Goal: Navigation & Orientation: Find specific page/section

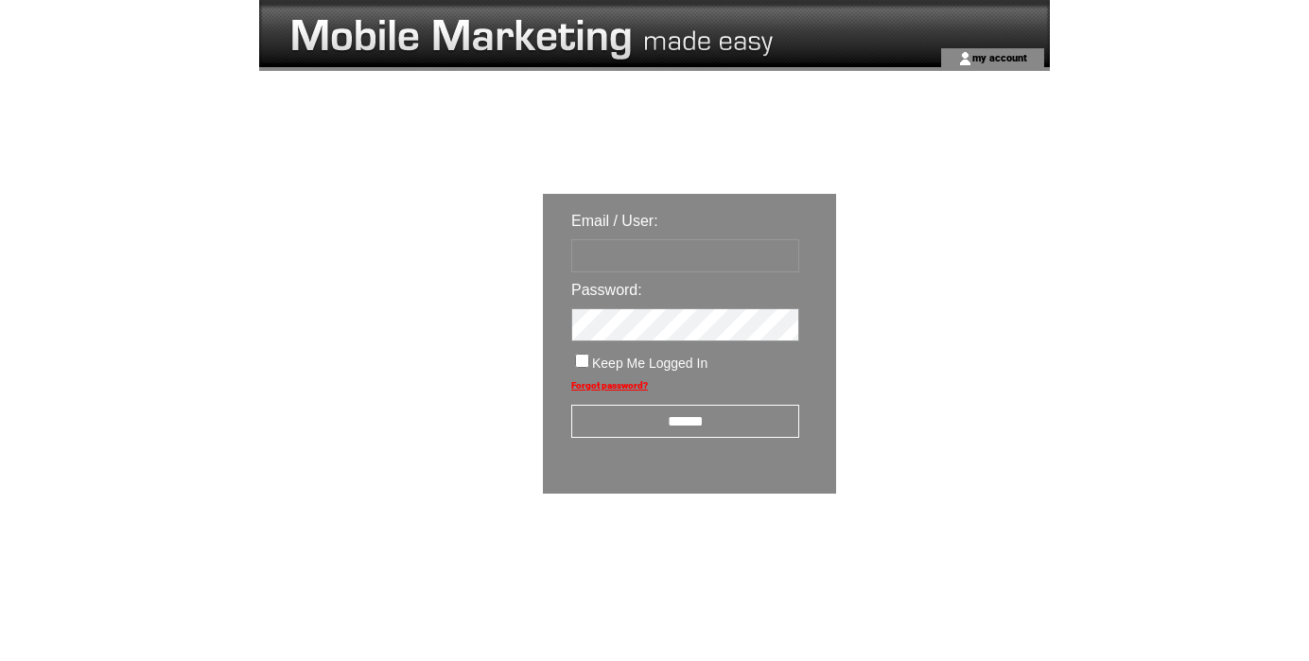
type input "********"
click at [702, 430] on input "******" at bounding box center [685, 421] width 228 height 33
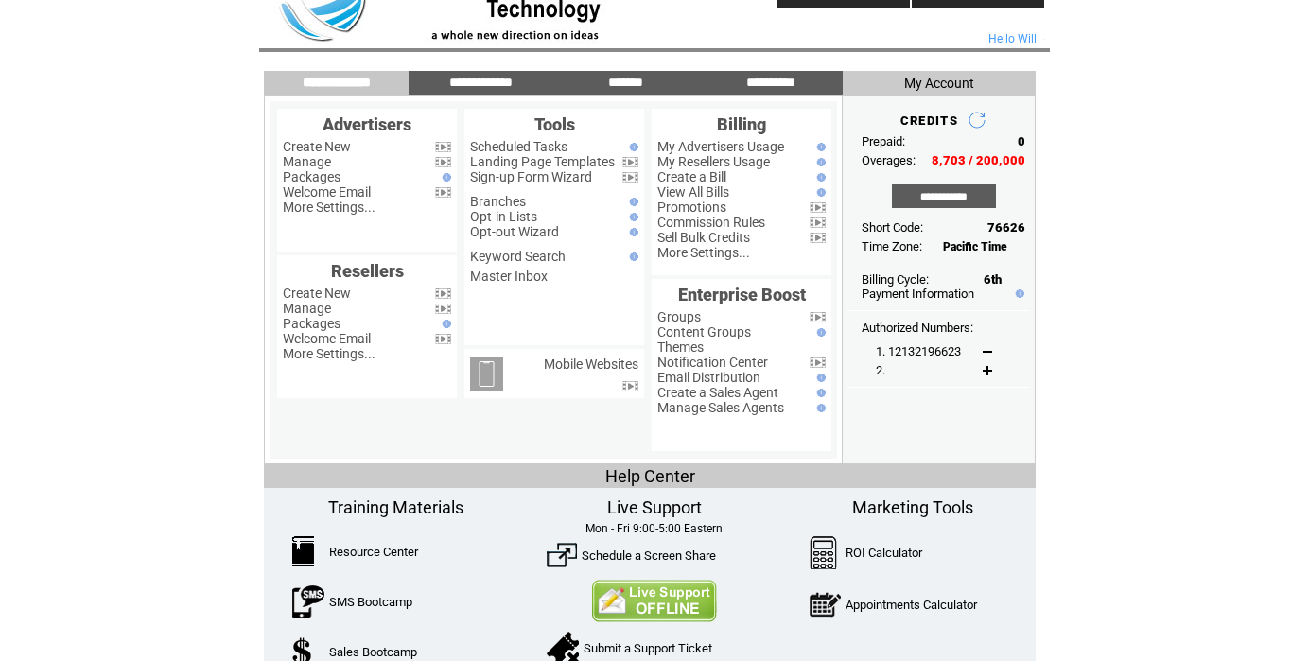
scroll to position [64, 0]
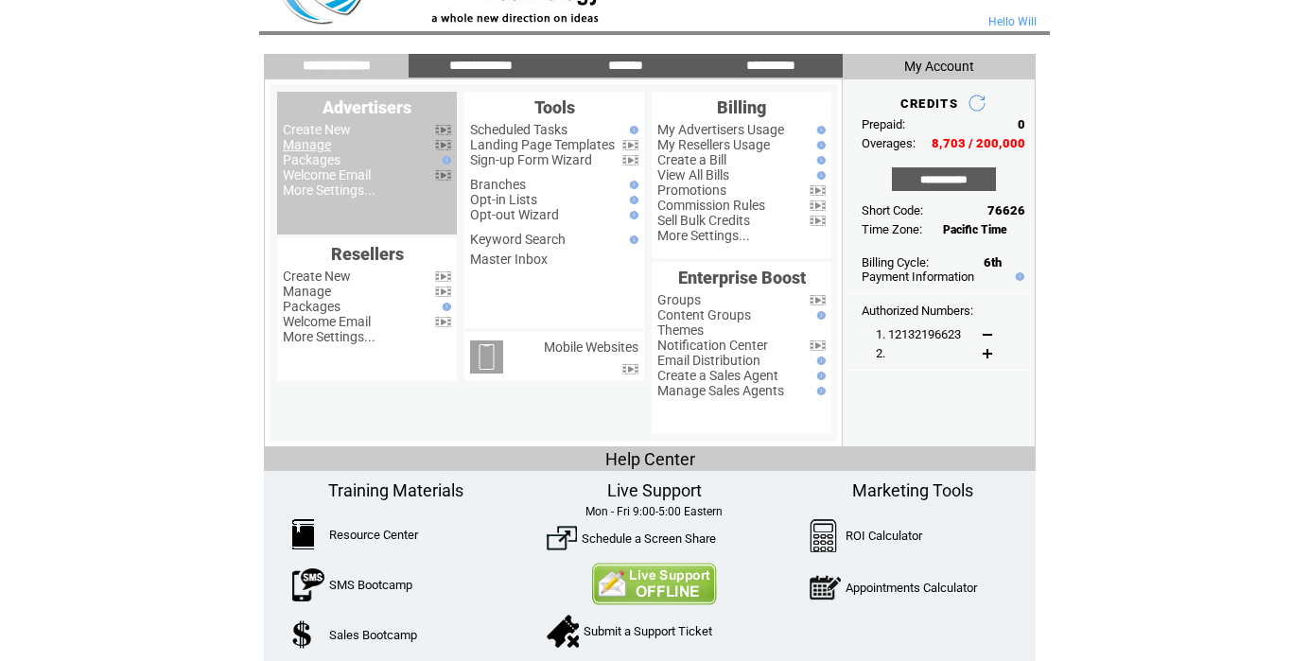
click at [313, 145] on link "Manage" at bounding box center [307, 144] width 48 height 15
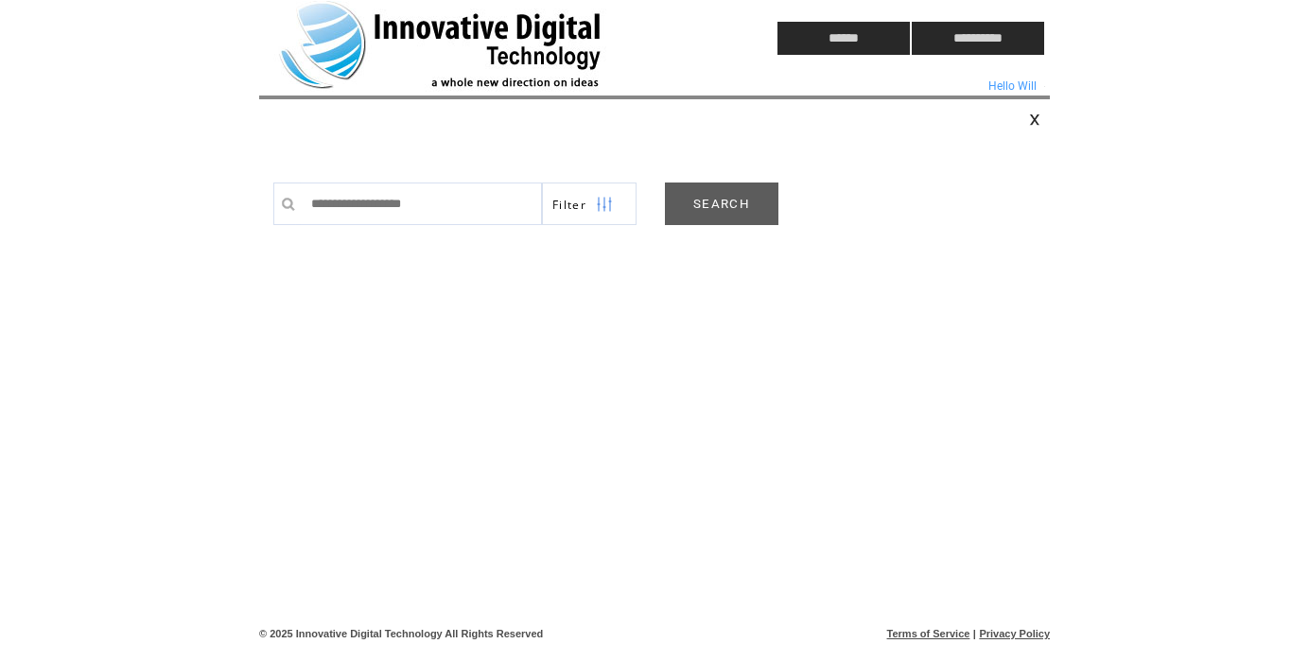
click at [708, 208] on link "SEARCH" at bounding box center [722, 204] width 114 height 43
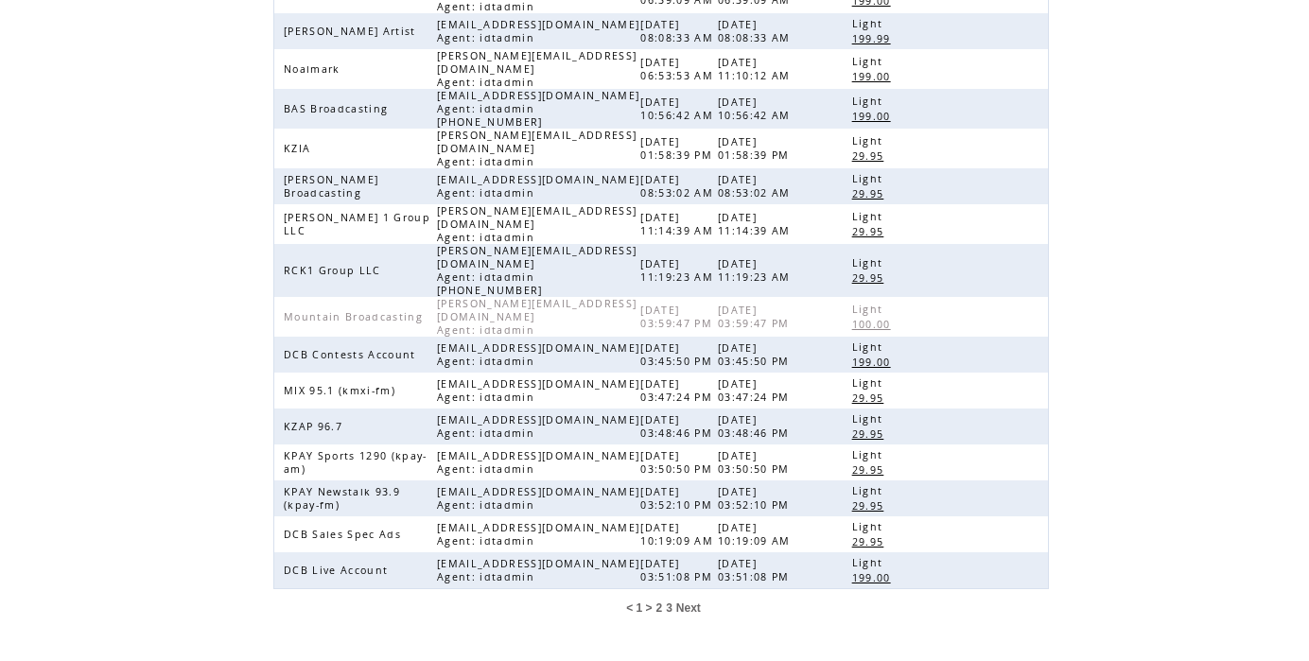
scroll to position [437, 0]
click at [667, 602] on span "3" at bounding box center [669, 608] width 7 height 13
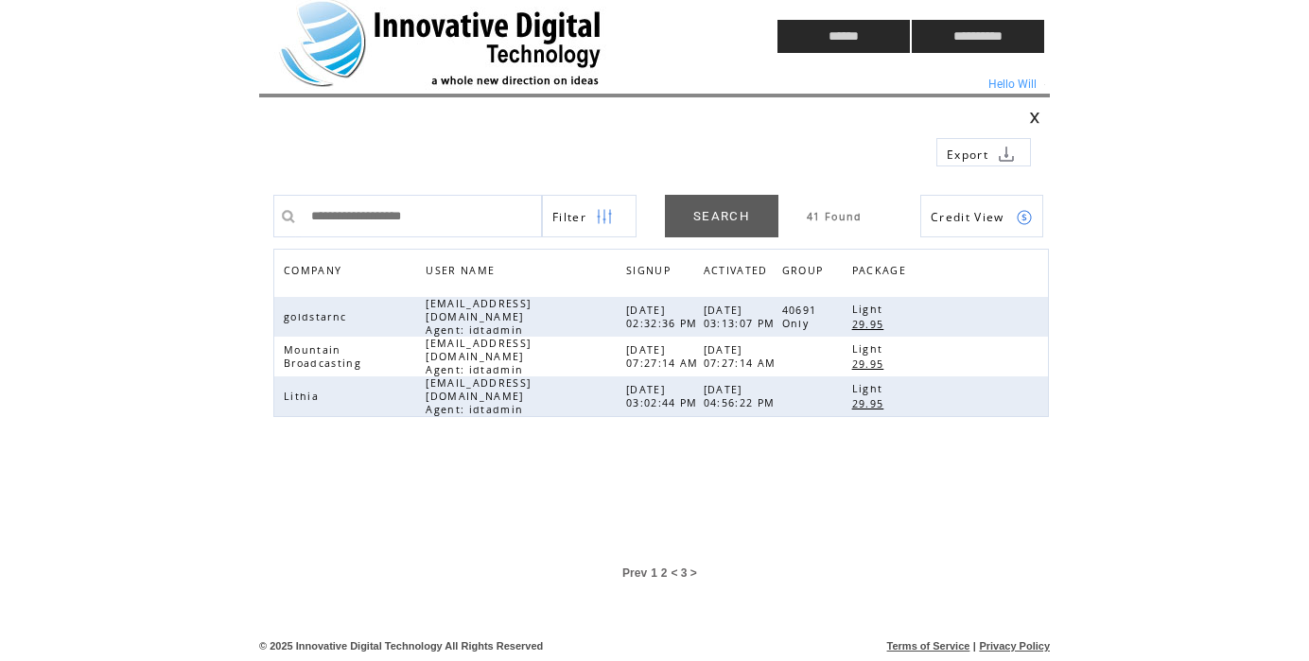
scroll to position [3, 0]
click at [662, 569] on span "2" at bounding box center [664, 573] width 7 height 13
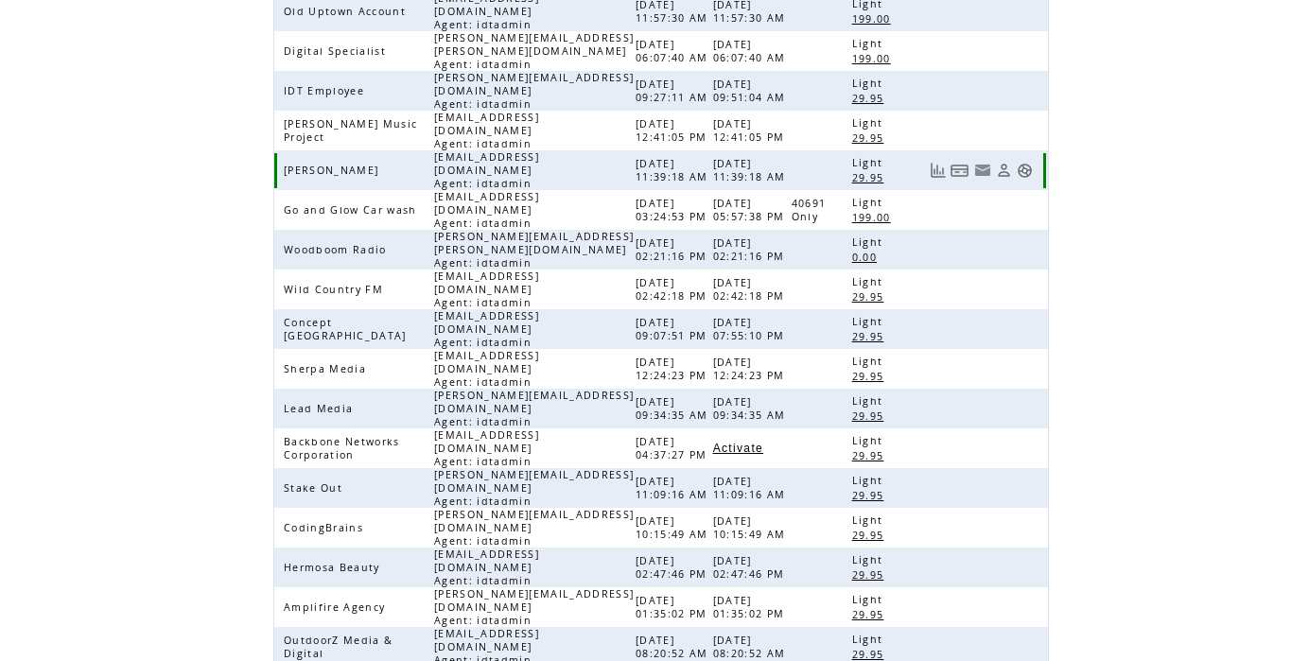
scroll to position [427, 0]
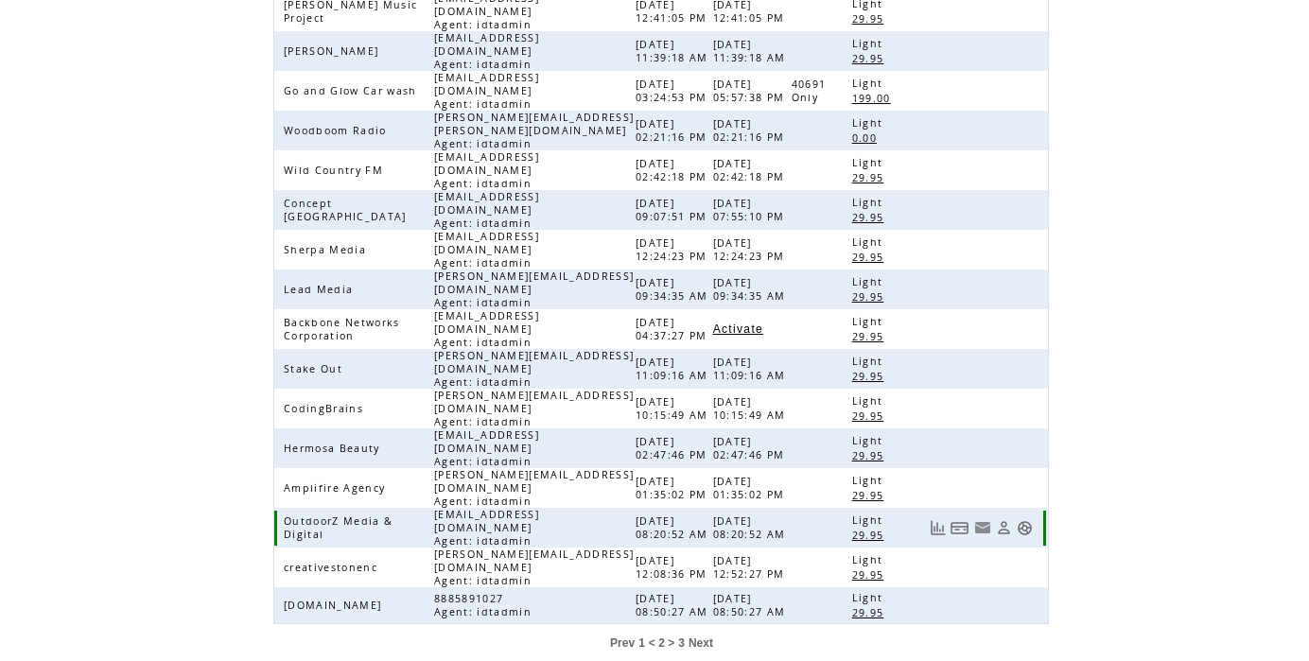
click at [1024, 520] on link at bounding box center [1025, 528] width 16 height 16
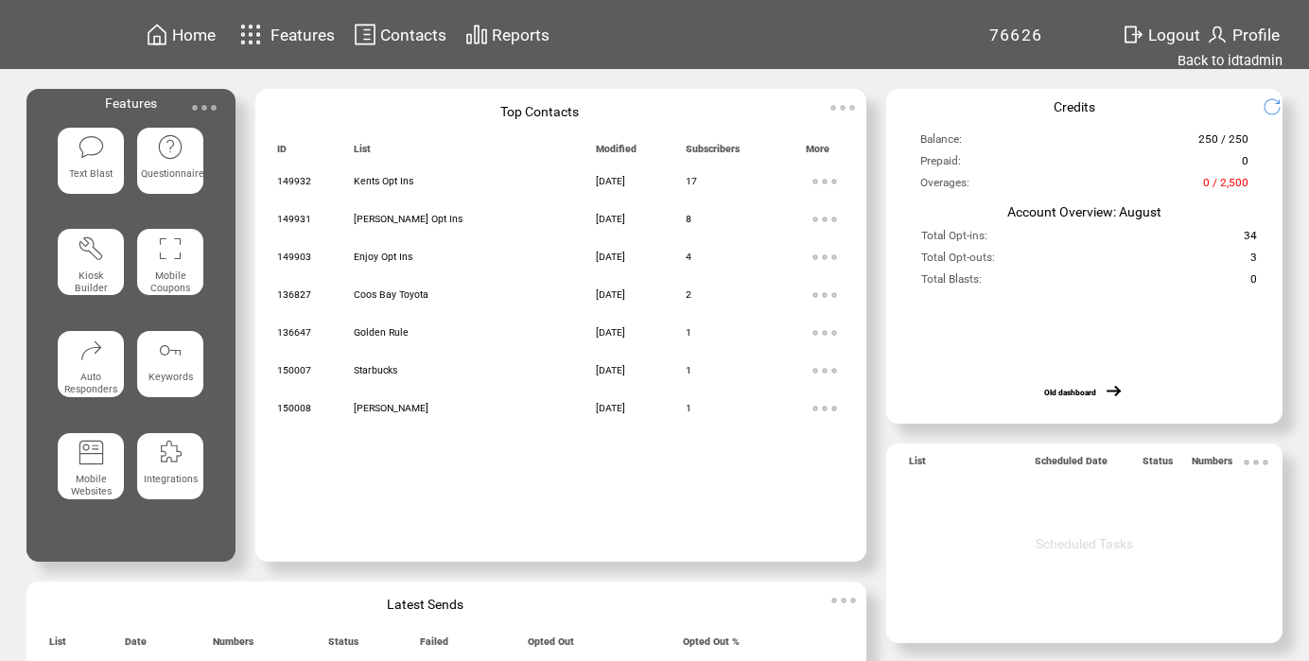
click at [417, 32] on span "Contacts" at bounding box center [413, 35] width 66 height 19
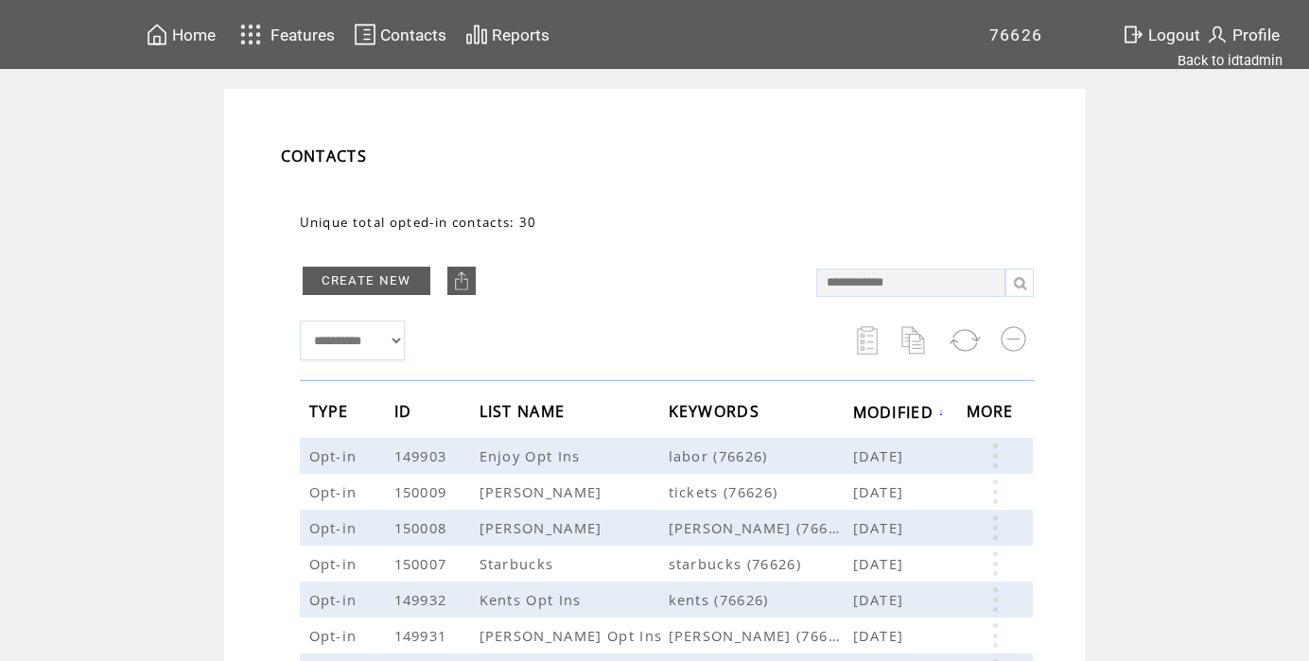
click at [194, 39] on span "Home" at bounding box center [194, 35] width 44 height 19
